Goal: Information Seeking & Learning: Learn about a topic

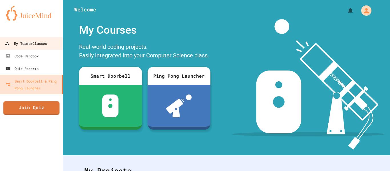
click at [52, 45] on link "My Teams/Classes" at bounding box center [31, 43] width 65 height 13
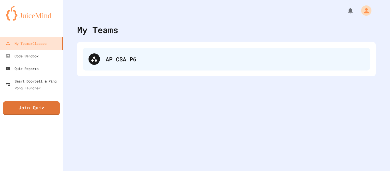
click at [99, 62] on div at bounding box center [94, 58] width 11 height 11
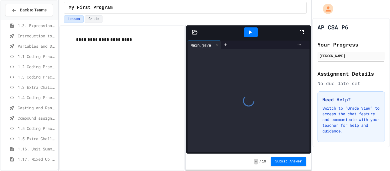
scroll to position [75, 0]
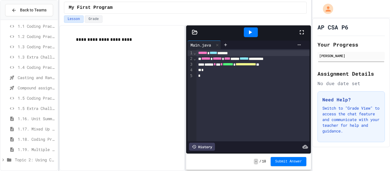
click at [3, 160] on icon at bounding box center [3, 160] width 2 height 3
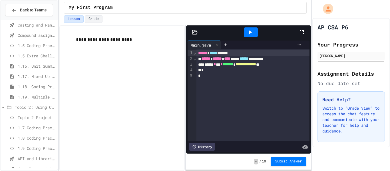
scroll to position [136, 0]
click at [38, 147] on span "API and Libraries - Topic 1.7" at bounding box center [37, 150] width 38 height 6
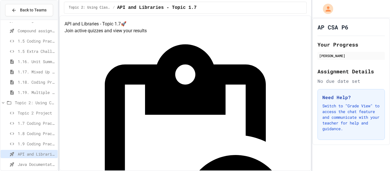
scroll to position [26, 0]
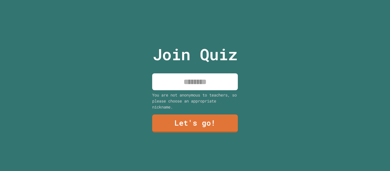
click at [200, 89] on input at bounding box center [195, 81] width 86 height 17
type input "*****"
click at [203, 117] on link "Let's go!" at bounding box center [195, 123] width 86 height 19
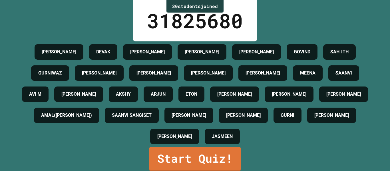
scroll to position [48, 0]
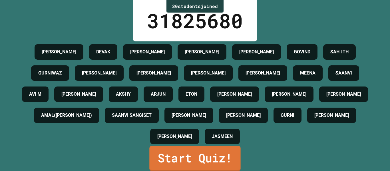
click at [207, 152] on link "Start Quiz!" at bounding box center [194, 158] width 91 height 25
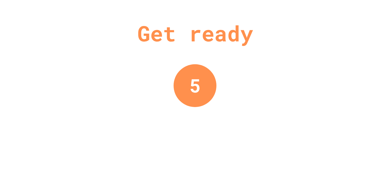
scroll to position [0, 0]
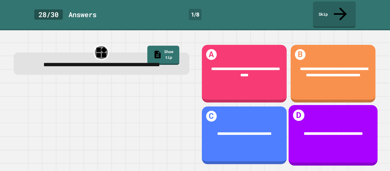
click at [300, 110] on h1 "D" at bounding box center [298, 115] width 11 height 11
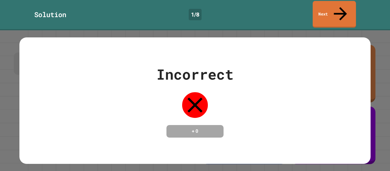
click at [339, 11] on link "Next" at bounding box center [334, 14] width 43 height 27
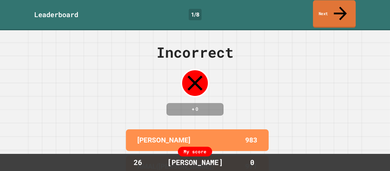
click at [334, 6] on link "Next" at bounding box center [334, 14] width 43 height 28
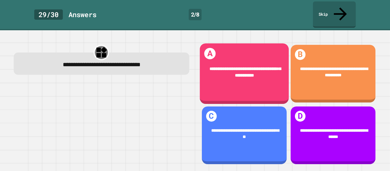
click at [236, 45] on div "**********" at bounding box center [244, 73] width 89 height 61
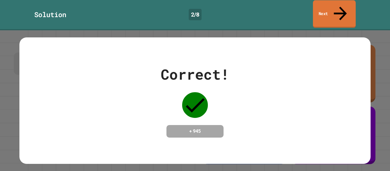
click at [327, 7] on link "Next" at bounding box center [334, 14] width 43 height 28
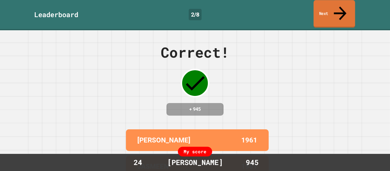
click at [343, 5] on icon at bounding box center [340, 13] width 19 height 20
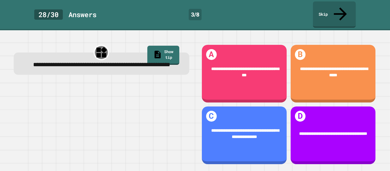
click at [128, 71] on div "**********" at bounding box center [102, 64] width 176 height 22
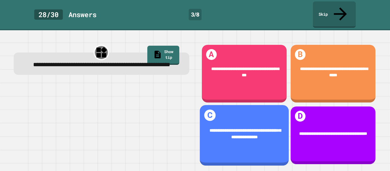
click at [252, 128] on span "**********" at bounding box center [245, 133] width 71 height 11
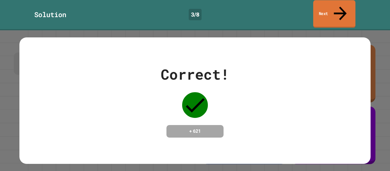
click at [321, 10] on link "Next" at bounding box center [334, 14] width 42 height 28
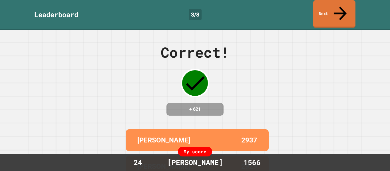
click at [327, 10] on link "Next" at bounding box center [334, 14] width 42 height 28
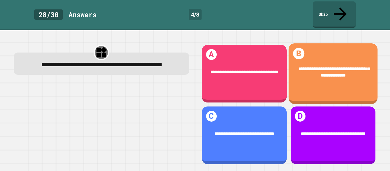
click at [317, 88] on div "**********" at bounding box center [333, 73] width 89 height 61
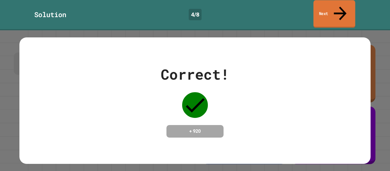
click at [320, 5] on link "Next" at bounding box center [335, 14] width 42 height 28
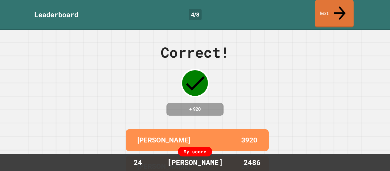
click at [317, 9] on link "Next" at bounding box center [334, 14] width 39 height 28
